Goal: Find specific page/section: Find specific page/section

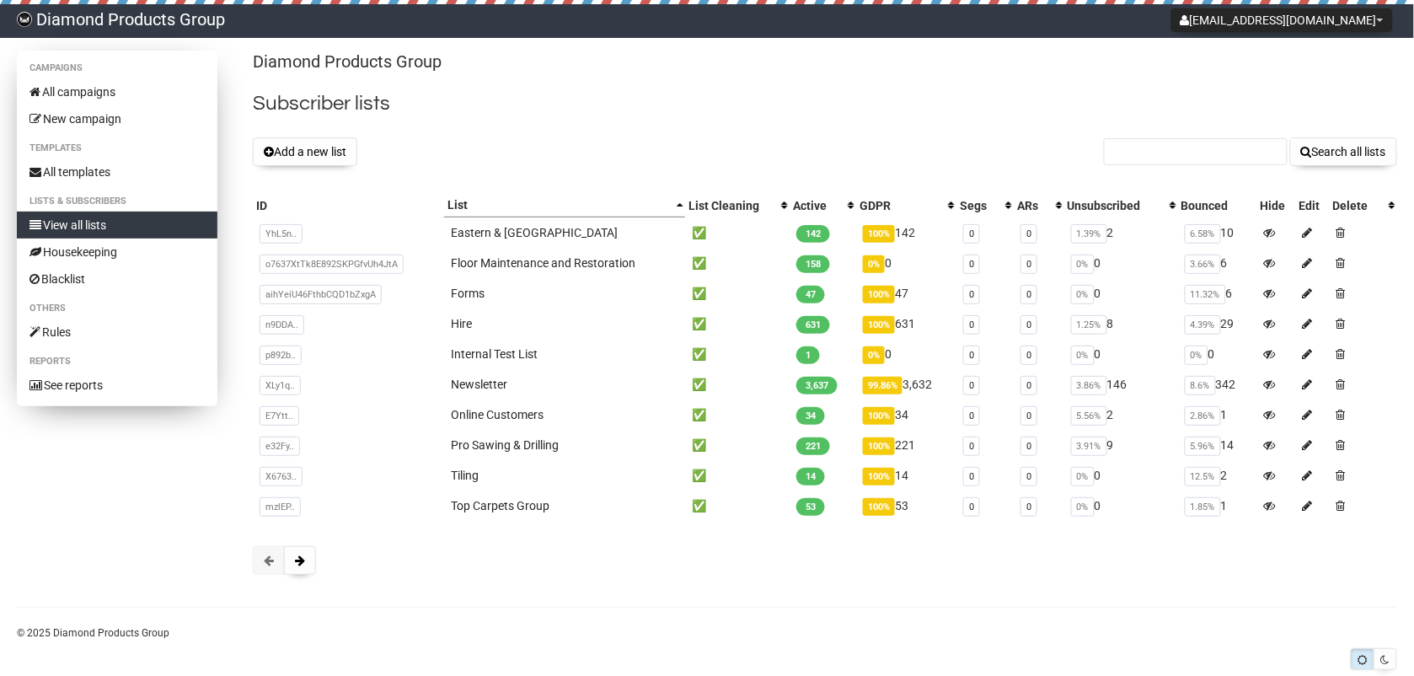
click at [56, 229] on link "View all lists" at bounding box center [117, 224] width 200 height 27
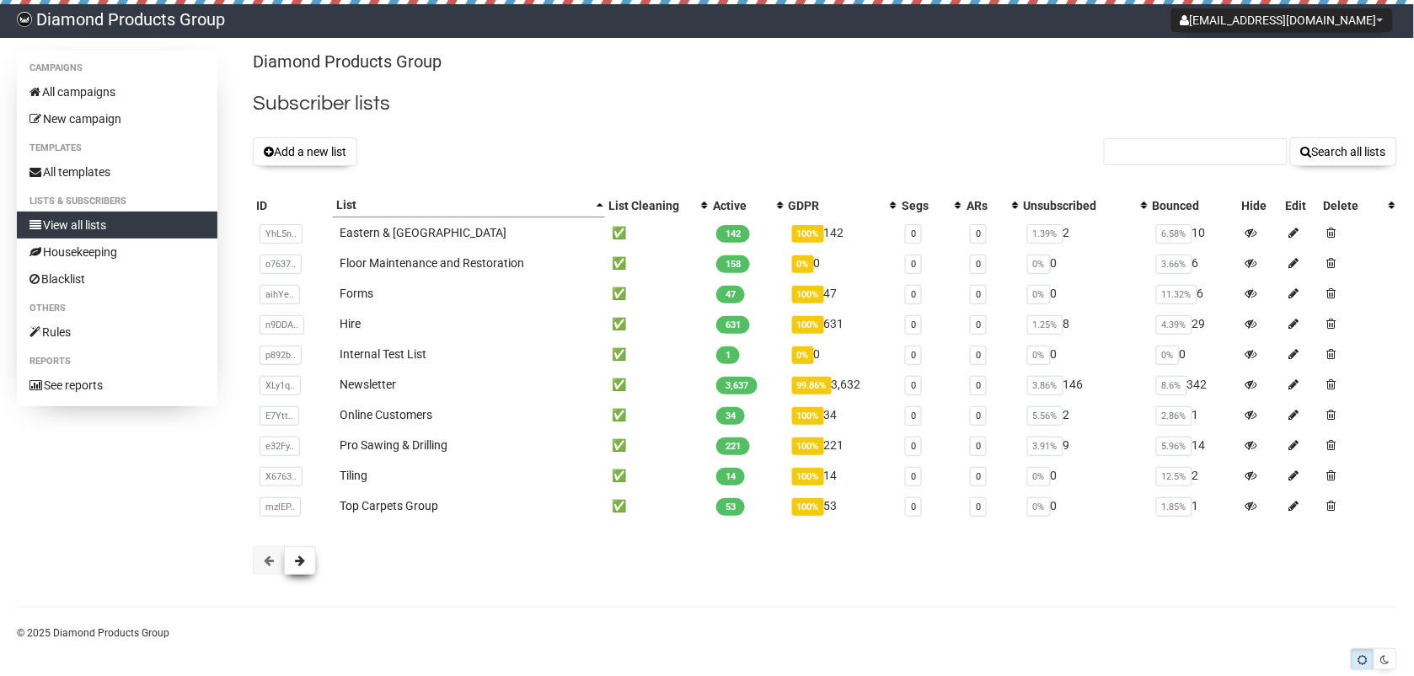
click at [307, 557] on button at bounding box center [300, 560] width 32 height 29
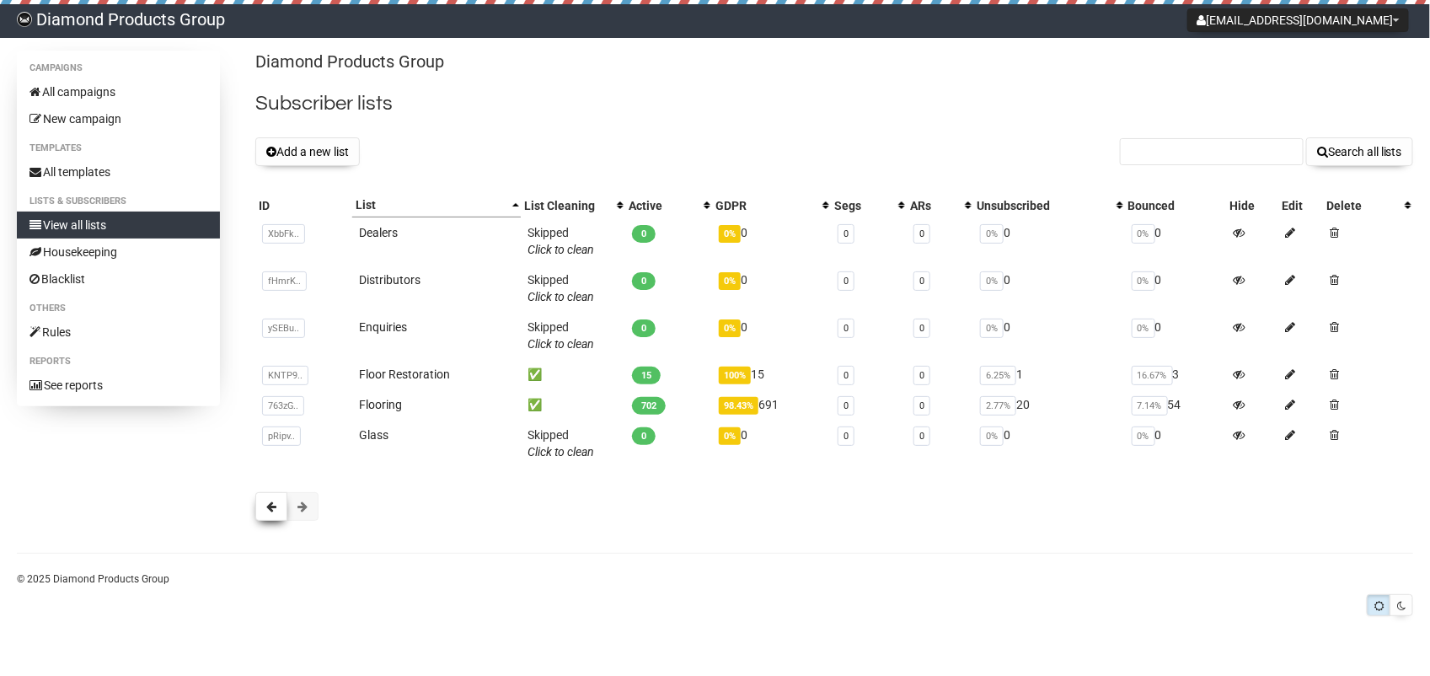
click at [264, 503] on button at bounding box center [271, 506] width 32 height 29
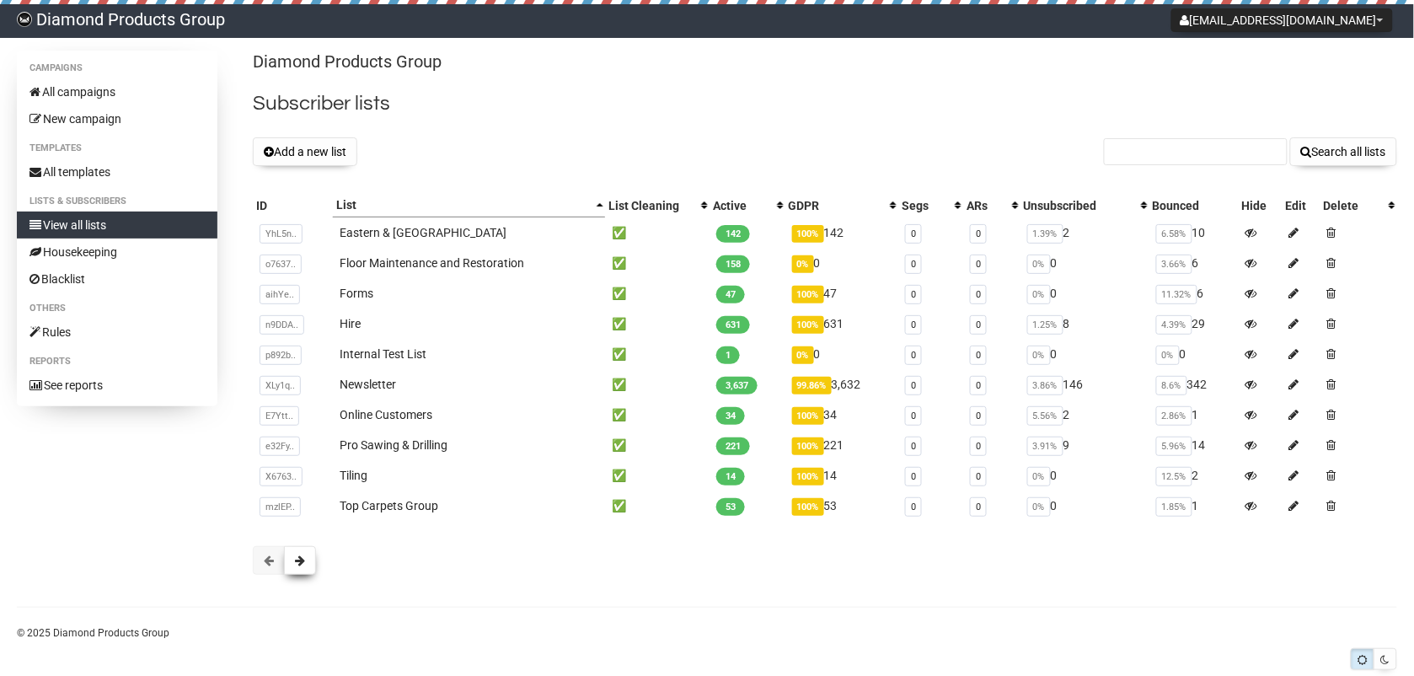
click at [302, 567] on button at bounding box center [300, 560] width 32 height 29
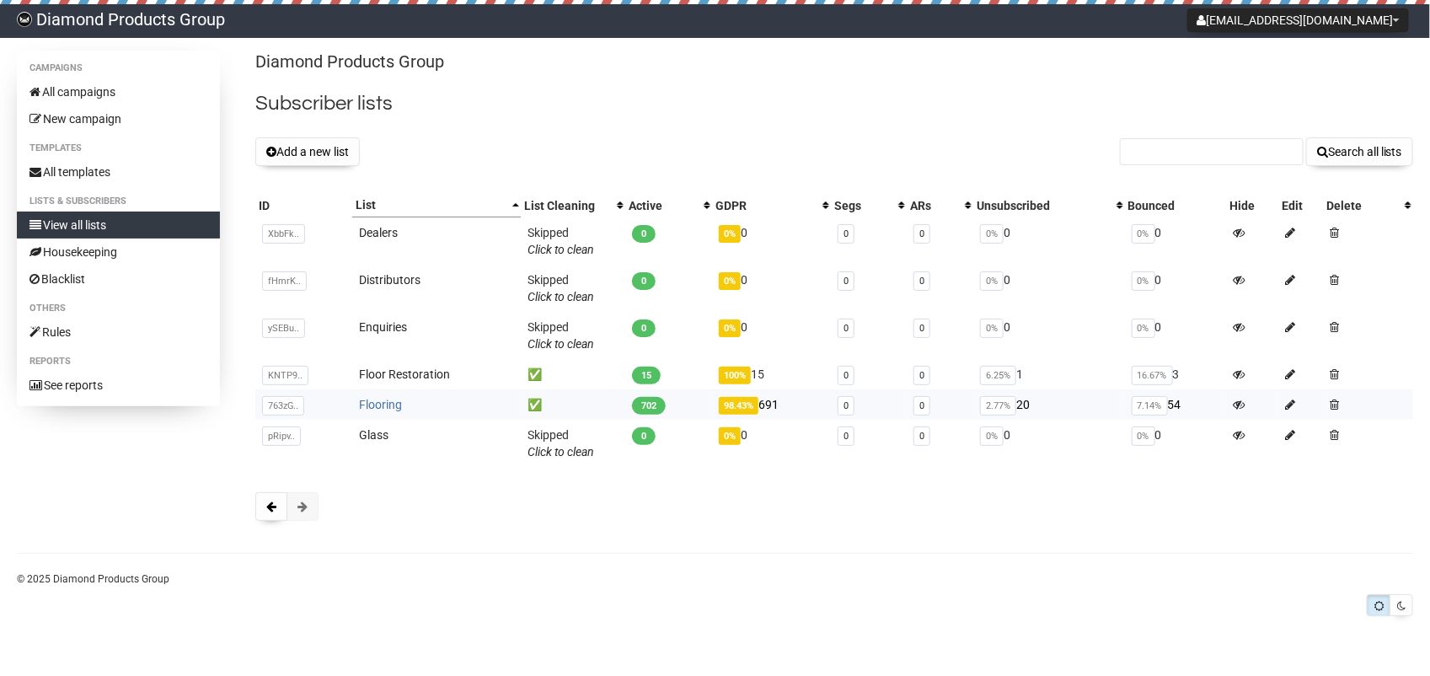
click at [384, 405] on link "Flooring" at bounding box center [380, 404] width 43 height 13
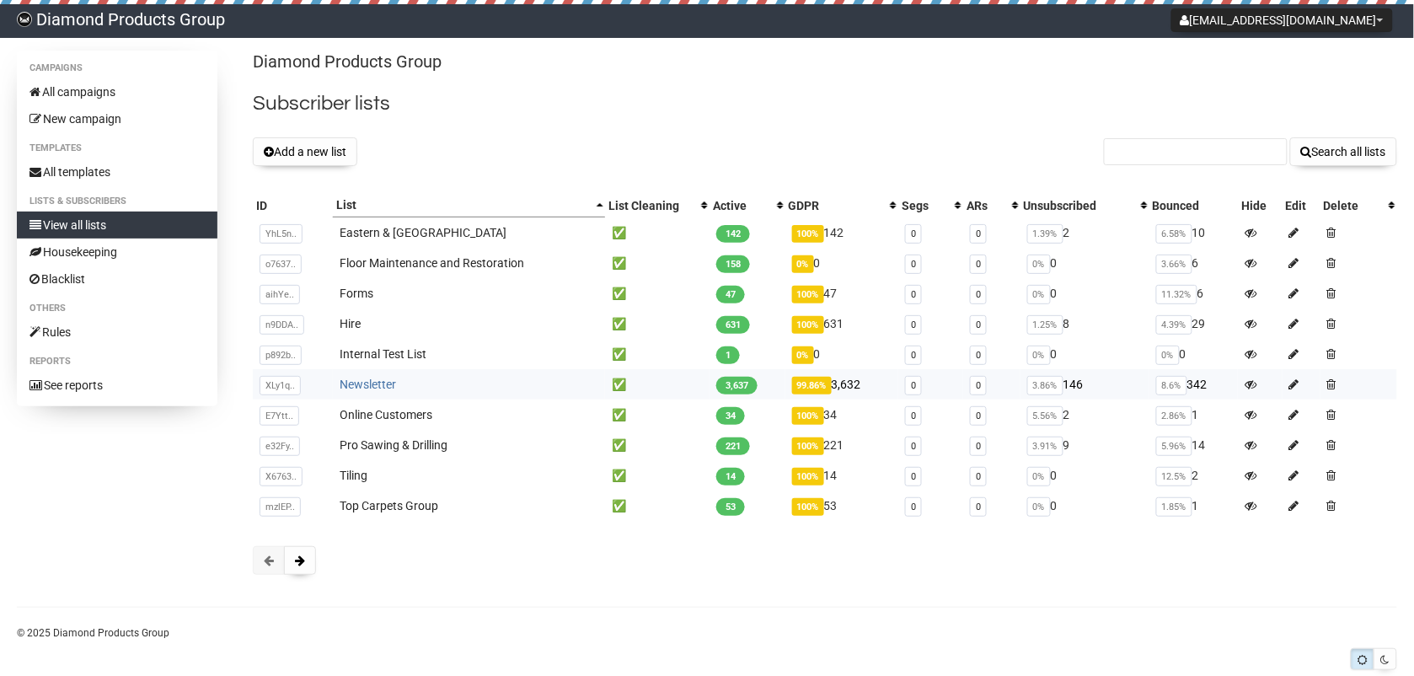
click at [373, 384] on link "Newsletter" at bounding box center [367, 383] width 56 height 13
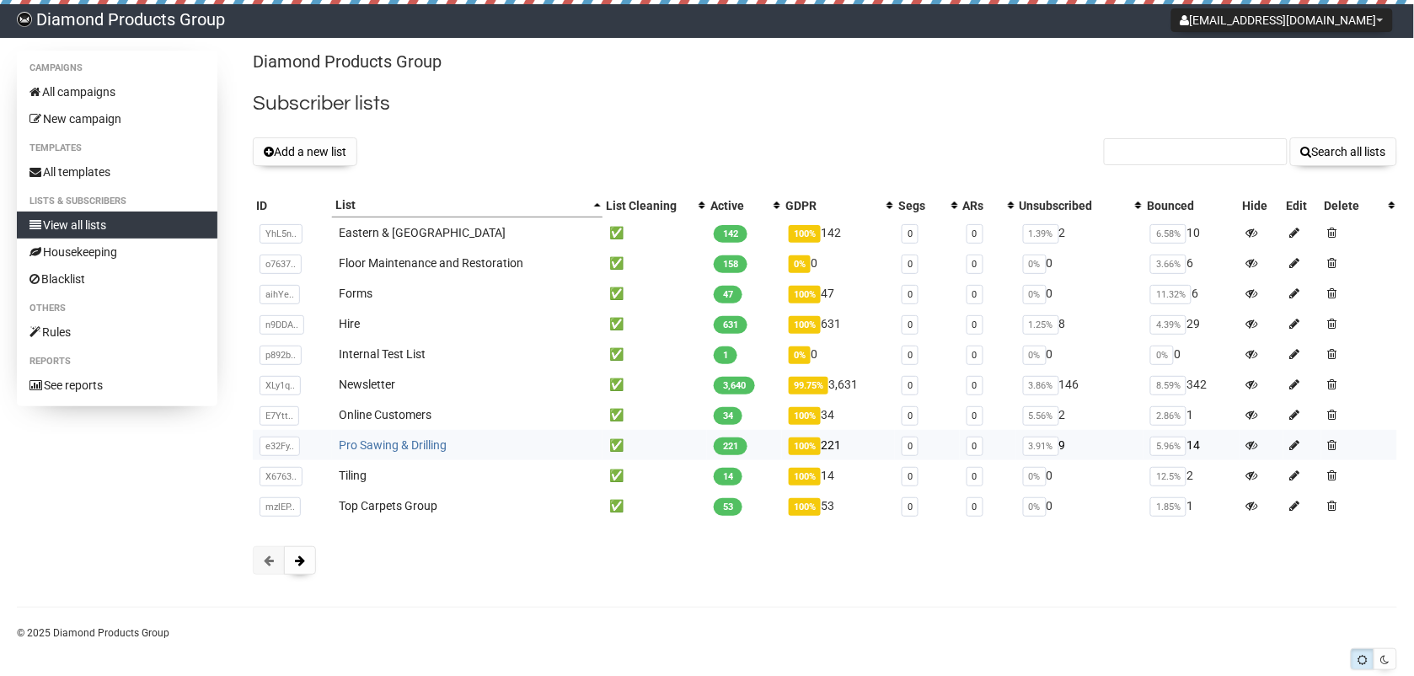
click at [377, 445] on link "Pro Sawing & Drilling" at bounding box center [393, 444] width 108 height 13
